Goal: Submit feedback/report problem

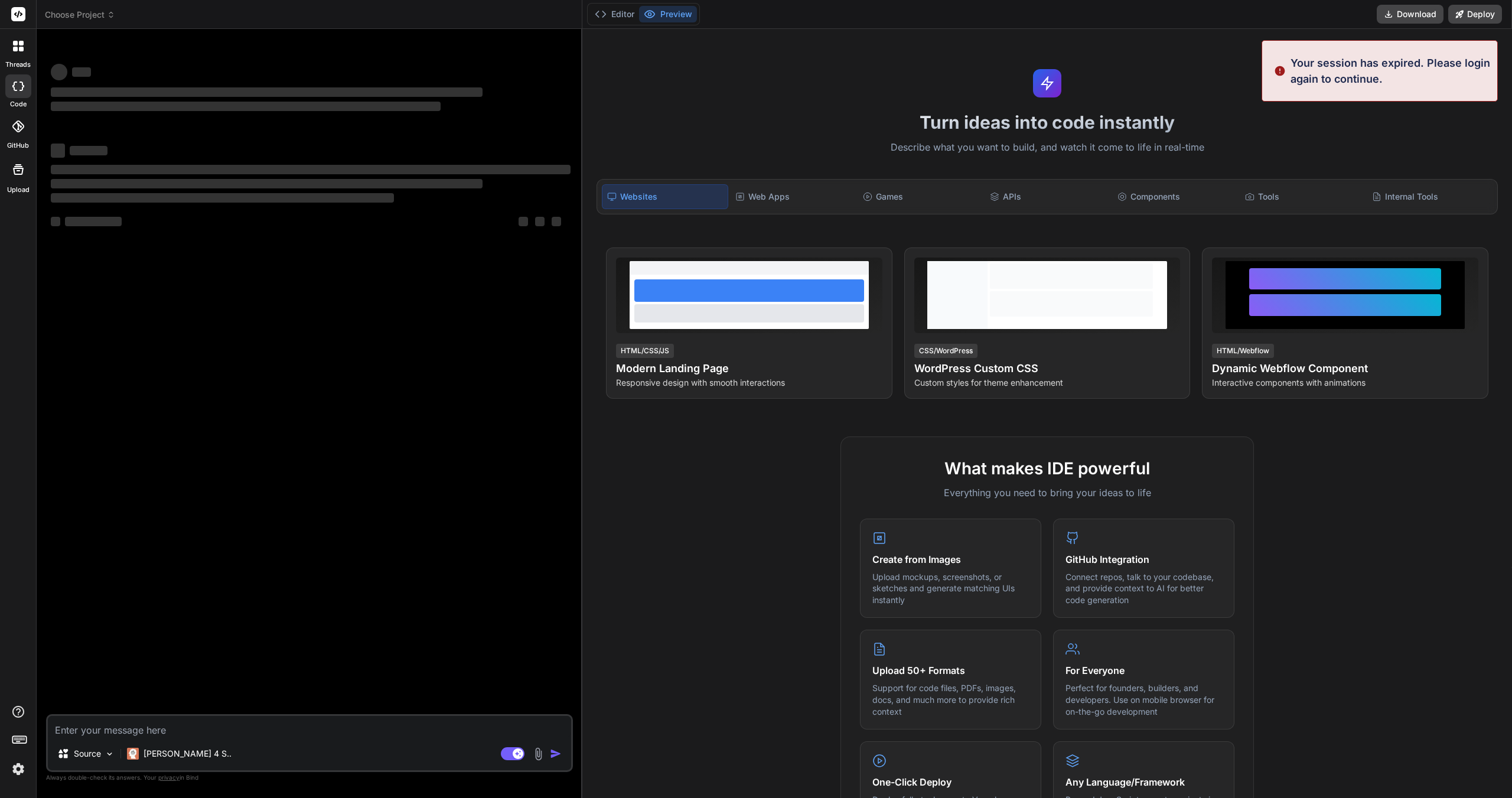
click at [17, 770] on img at bounding box center [18, 768] width 20 height 20
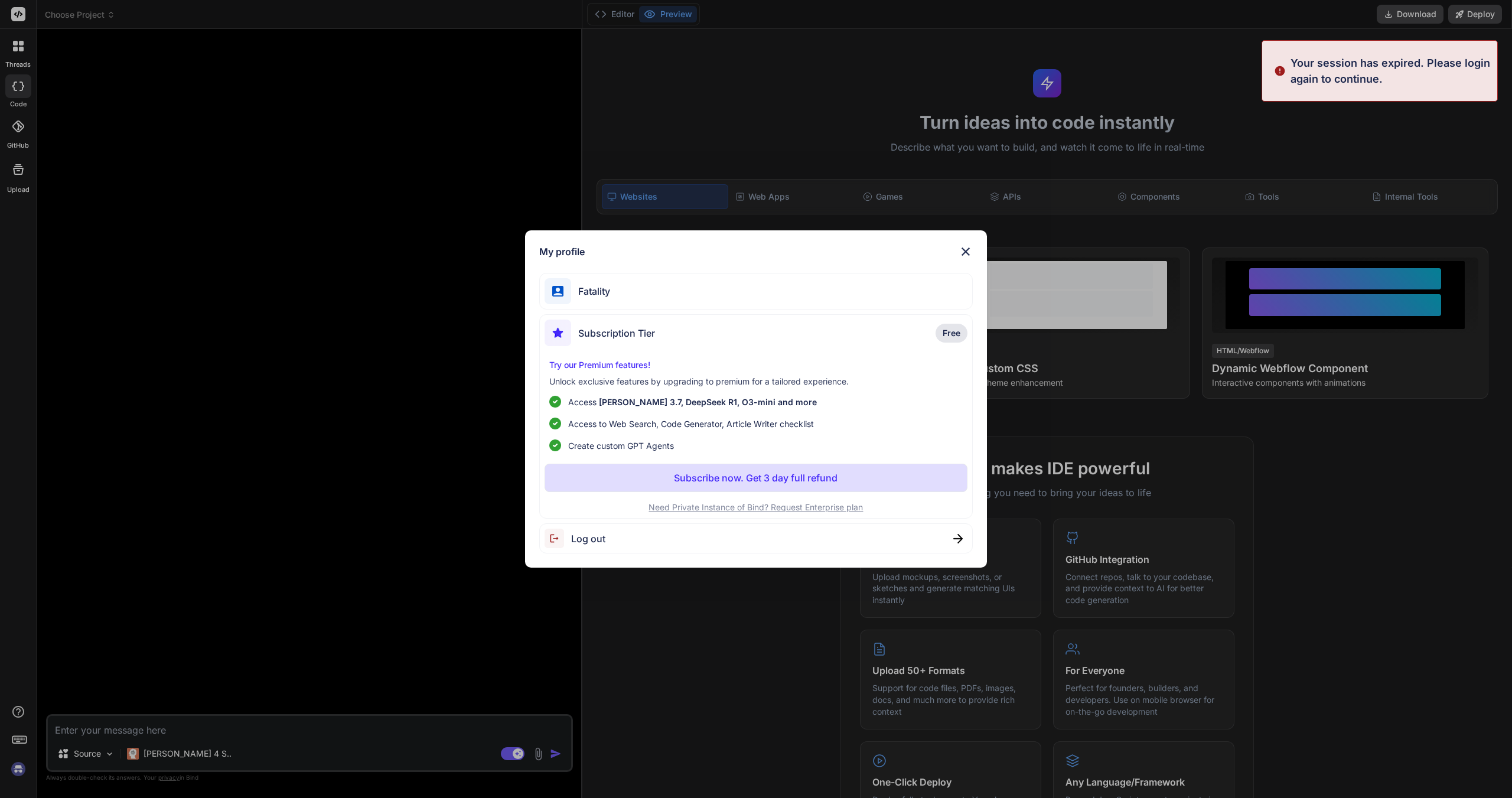
type textarea "x"
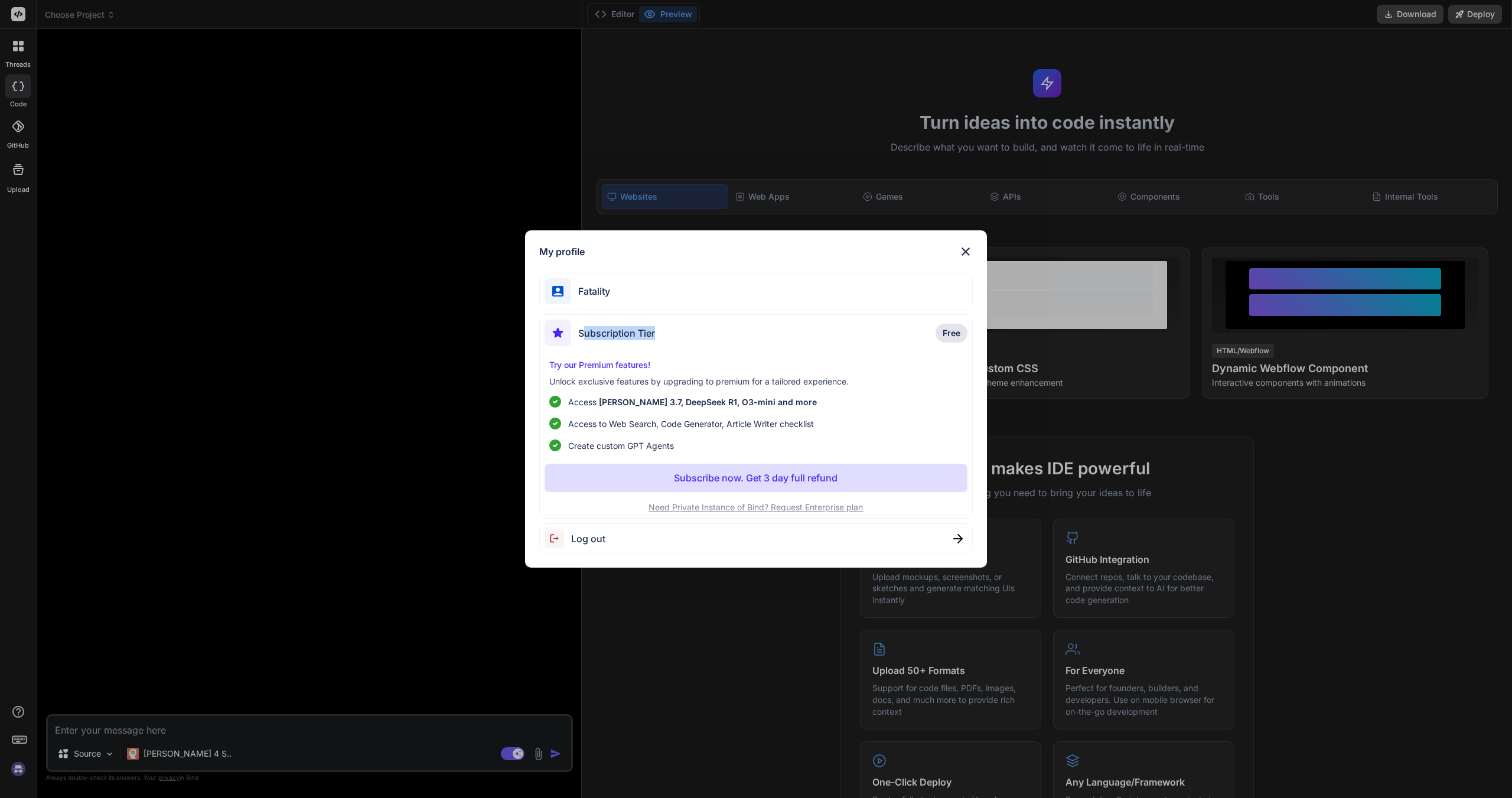
drag, startPoint x: 658, startPoint y: 326, endPoint x: 583, endPoint y: 326, distance: 75.0
click at [583, 326] on div "Subscription Tier Free" at bounding box center [756, 335] width 423 height 32
click at [964, 259] on div "My profile Fatality Subscription Tier Free Try our Premium features! Unlock exc…" at bounding box center [756, 399] width 462 height 338
click at [962, 250] on img at bounding box center [965, 251] width 14 height 14
